Goal: Task Accomplishment & Management: Complete application form

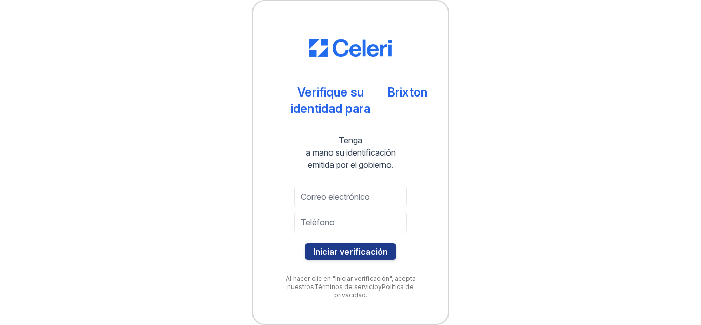
click at [350, 185] on div "Iniciar verificación" at bounding box center [351, 223] width 154 height 90
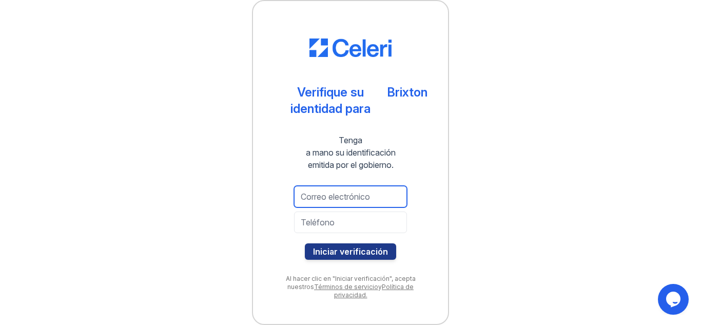
click at [350, 194] on input "email" at bounding box center [350, 197] width 113 height 22
type input "kristelcastroayala@gmail.com"
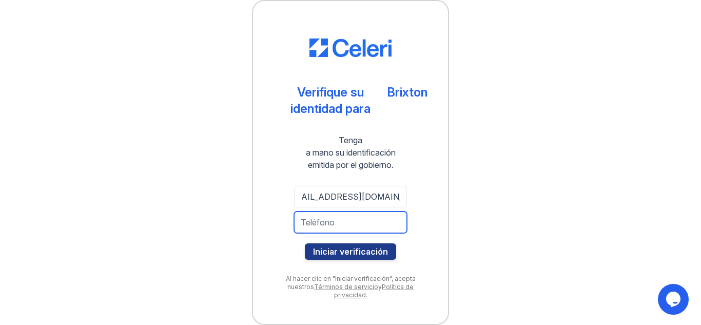
click at [331, 228] on input "tel" at bounding box center [350, 222] width 113 height 22
type input "2104175877"
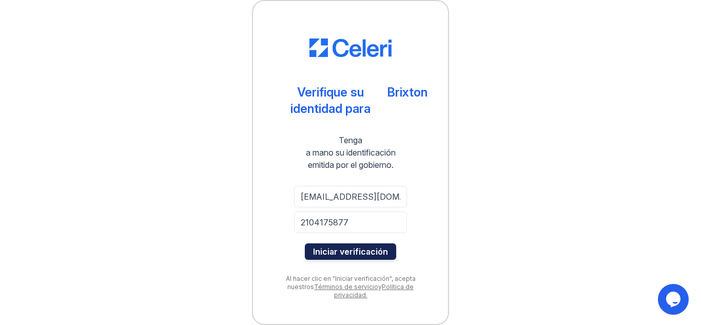
click at [340, 255] on font "Iniciar verificación" at bounding box center [350, 251] width 75 height 10
